Goal: Check status

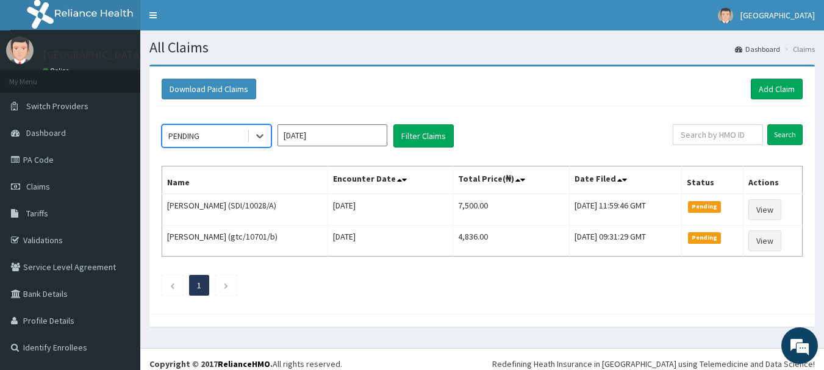
click at [253, 137] on div at bounding box center [260, 136] width 22 height 22
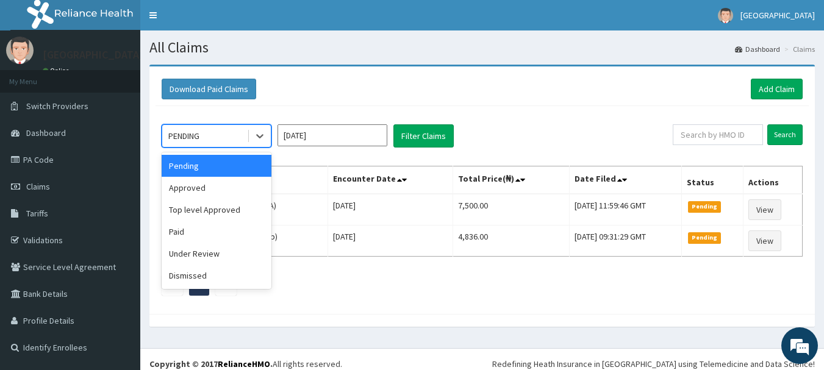
click at [253, 137] on div at bounding box center [260, 136] width 22 height 22
click at [245, 188] on div "Approved" at bounding box center [217, 188] width 110 height 22
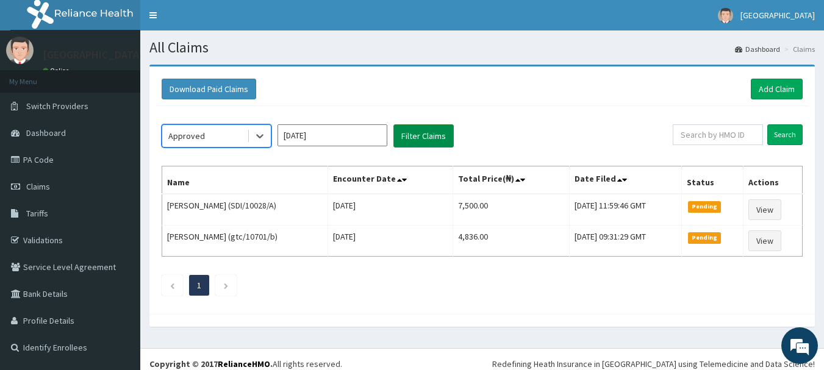
click at [404, 140] on button "Filter Claims" at bounding box center [423, 135] width 60 height 23
click at [411, 126] on button "Filter Claims" at bounding box center [423, 135] width 60 height 23
click at [412, 130] on button "Filter Claims" at bounding box center [423, 135] width 60 height 23
click at [411, 131] on button "Filter Claims" at bounding box center [423, 135] width 60 height 23
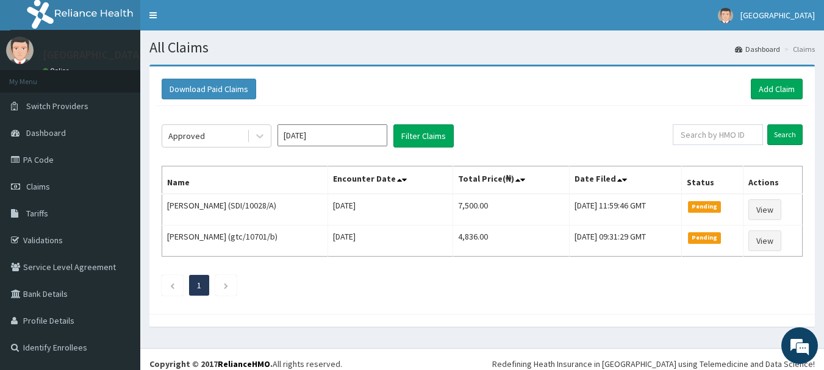
click at [354, 132] on input "[DATE]" at bounding box center [332, 135] width 110 height 22
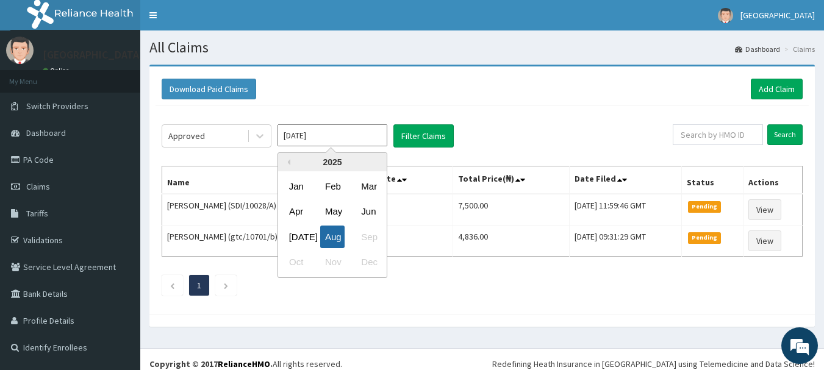
drag, startPoint x: 354, startPoint y: 132, endPoint x: 328, endPoint y: 241, distance: 111.5
click at [328, 148] on div "[DATE] Previous Year [DATE] Feb Mar Apr May Jun [DATE] Aug Sep Oct Nov Dec" at bounding box center [332, 135] width 110 height 23
click at [328, 241] on div "Aug" at bounding box center [332, 237] width 24 height 23
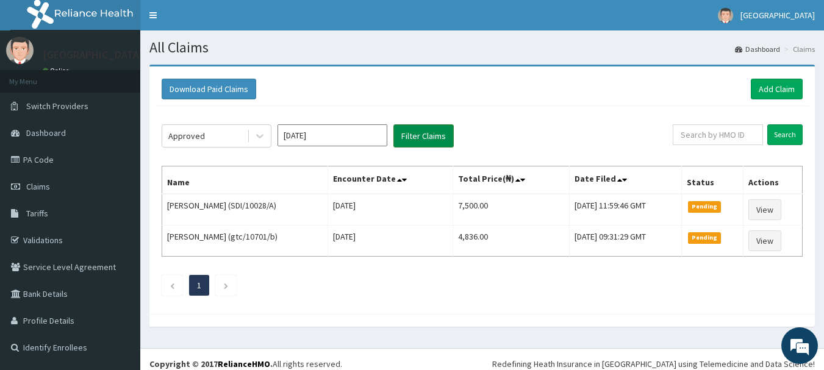
click at [449, 131] on button "Filter Claims" at bounding box center [423, 135] width 60 height 23
click at [434, 131] on button "Filter Claims" at bounding box center [423, 135] width 60 height 23
click at [393, 124] on button "Filter Claims" at bounding box center [423, 135] width 60 height 23
